Goal: Task Accomplishment & Management: Manage account settings

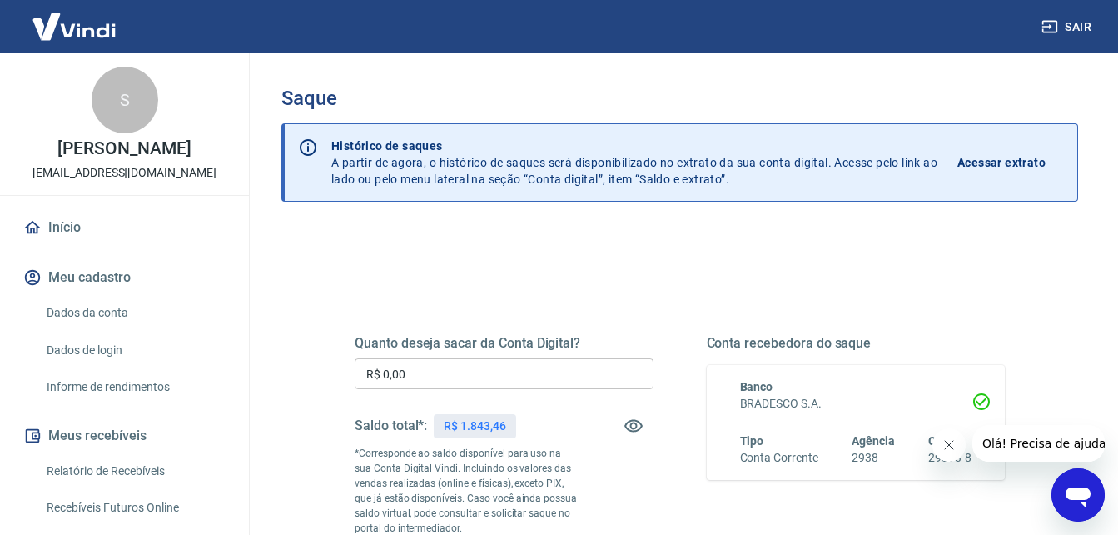
click at [429, 370] on input "R$ 0,00" at bounding box center [504, 373] width 299 height 31
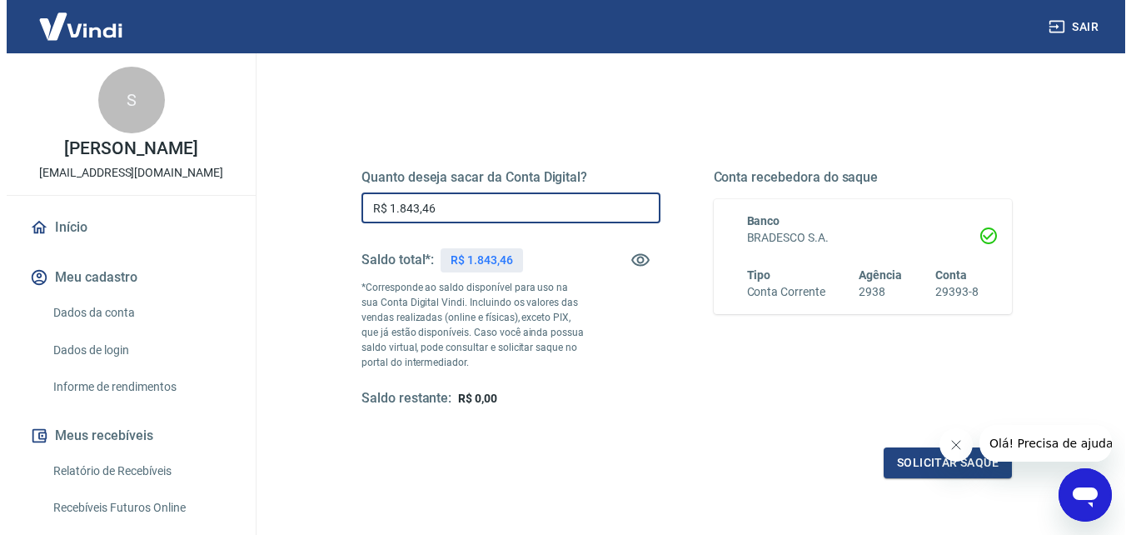
scroll to position [167, 0]
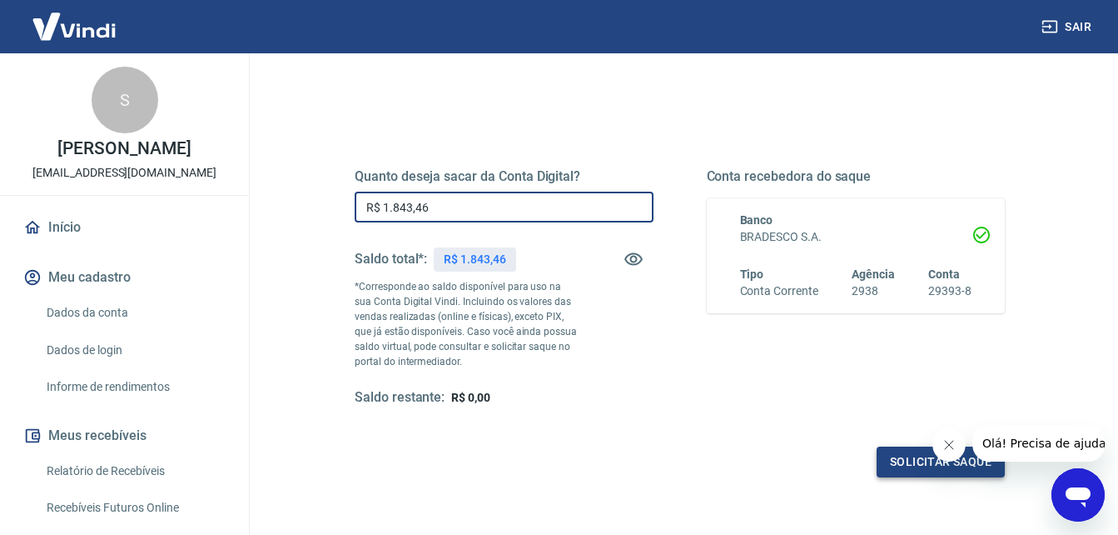
type input "R$ 1.843,46"
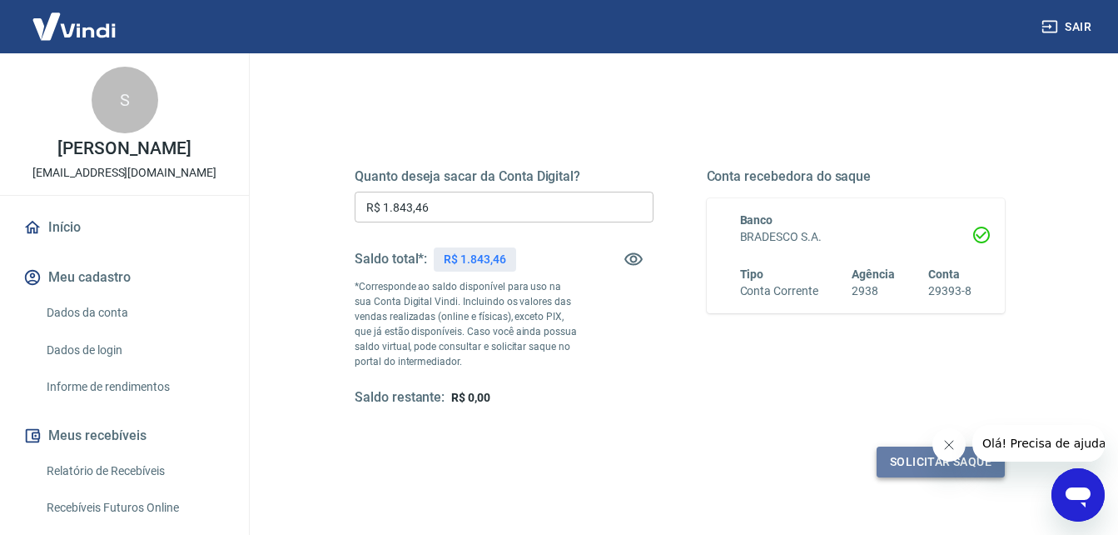
click at [904, 465] on button "Solicitar saque" at bounding box center [941, 461] width 128 height 31
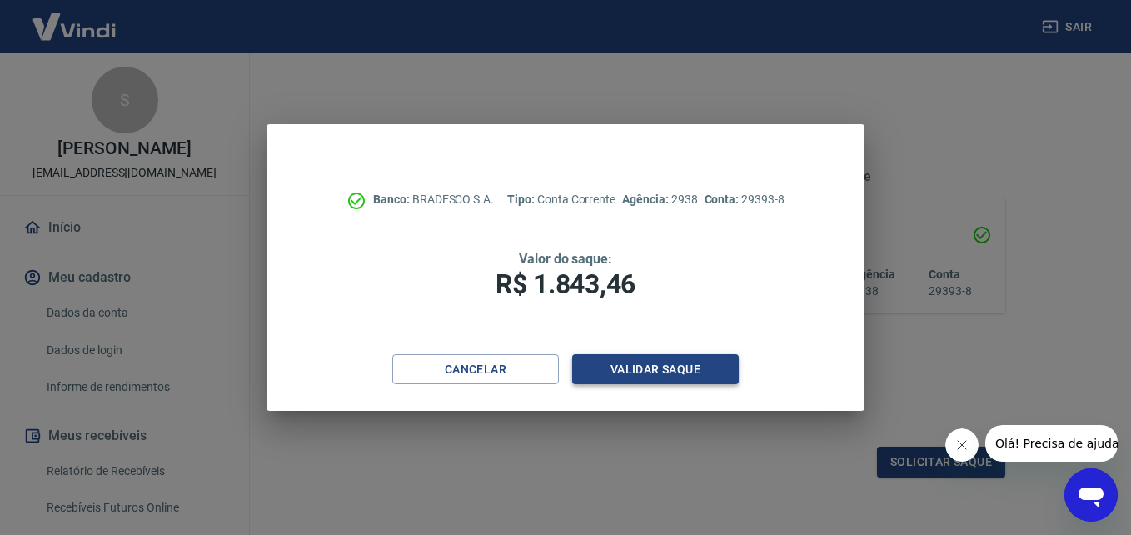
click at [687, 363] on button "Validar saque" at bounding box center [655, 369] width 167 height 31
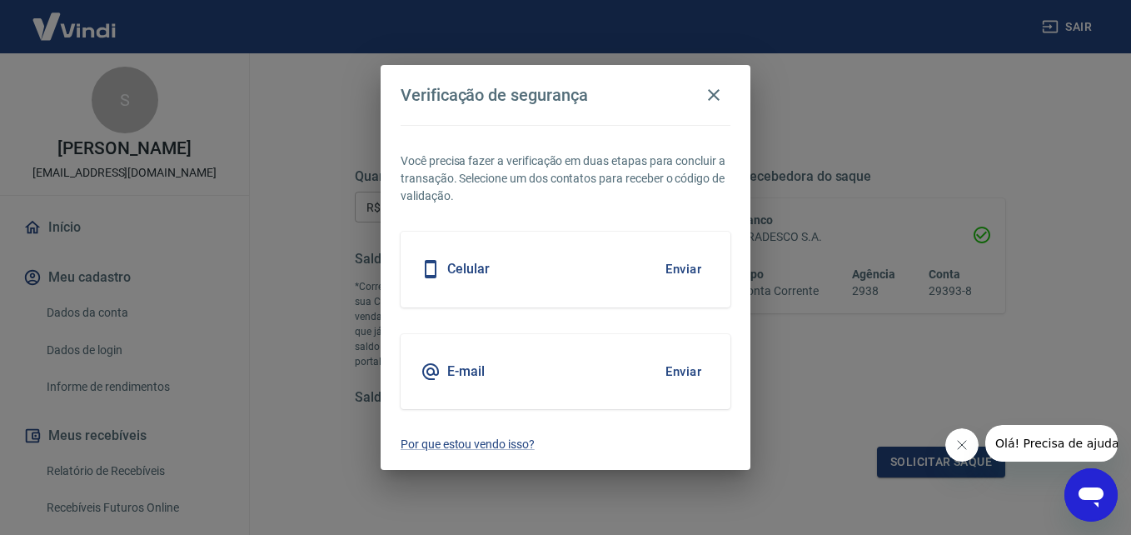
click at [673, 271] on button "Enviar" at bounding box center [683, 268] width 54 height 35
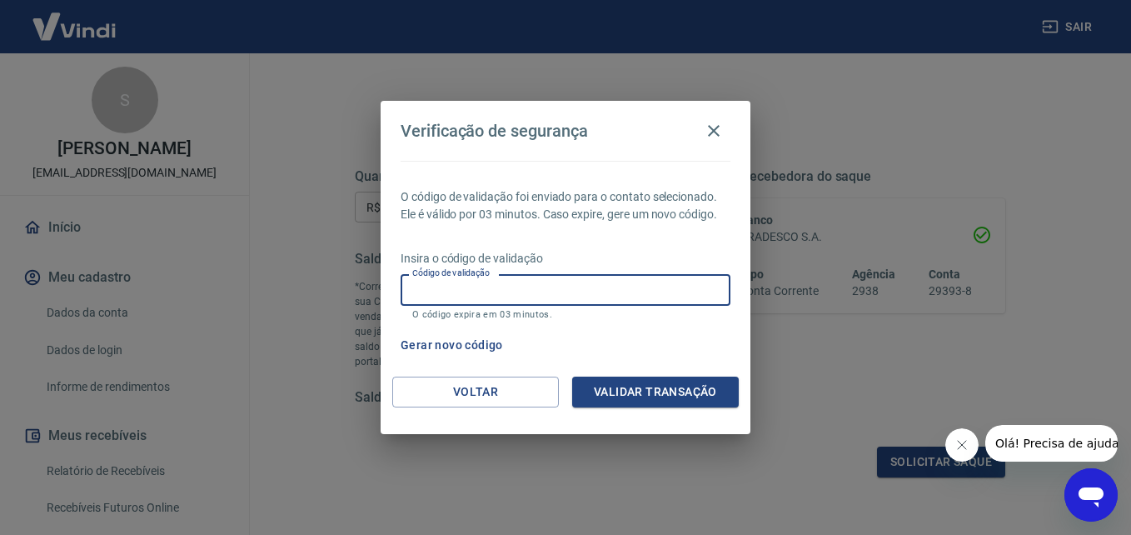
click at [630, 290] on input "Código de validação" at bounding box center [566, 289] width 330 height 31
type input "406784"
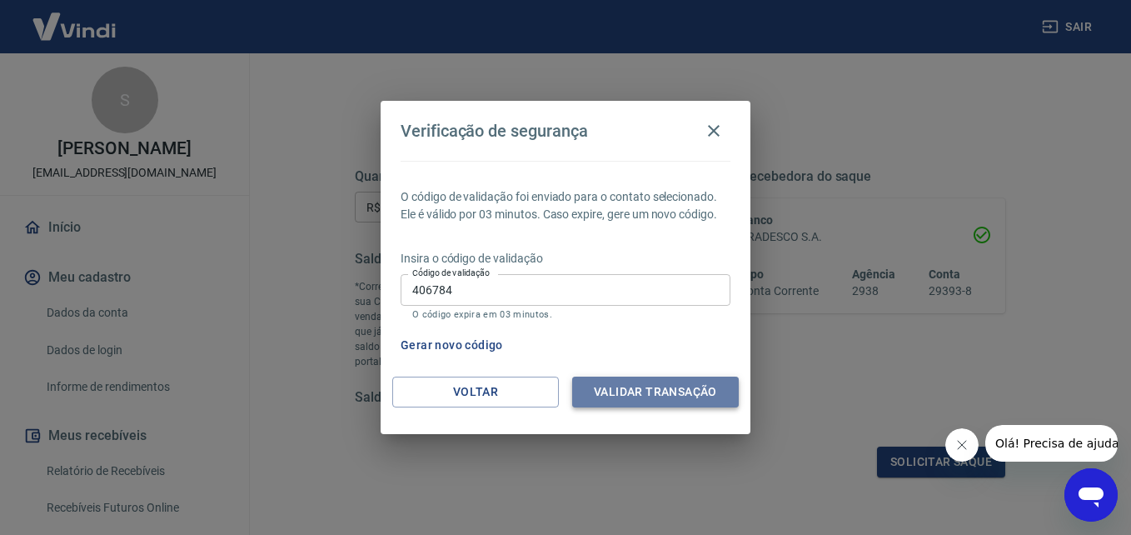
click at [651, 392] on button "Validar transação" at bounding box center [655, 391] width 167 height 31
